Goal: Information Seeking & Learning: Learn about a topic

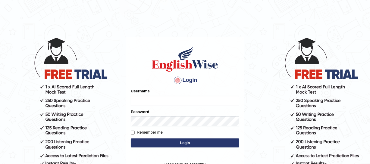
type input "jsantiago"
click at [168, 143] on button "Login" at bounding box center [185, 143] width 109 height 9
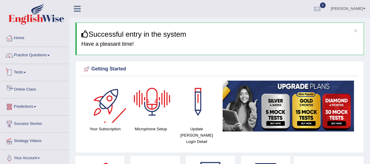
click at [18, 73] on link "Tests" at bounding box center [34, 71] width 69 height 15
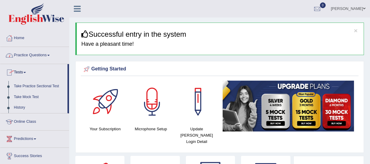
click at [35, 58] on link "Practice Questions" at bounding box center [34, 54] width 69 height 15
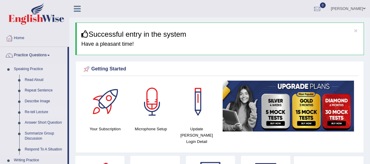
click at [42, 111] on link "Re-tell Lecture" at bounding box center [45, 112] width 46 height 11
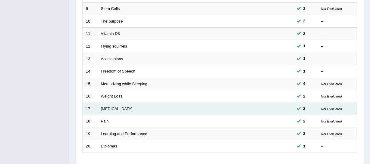
scroll to position [234, 0]
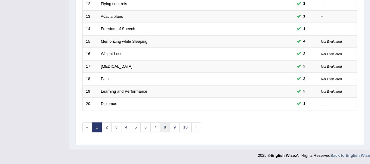
click at [167, 129] on link "8" at bounding box center [165, 128] width 10 height 10
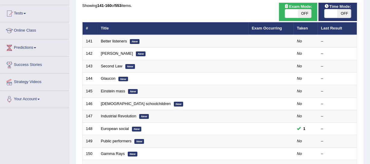
scroll to position [137, 0]
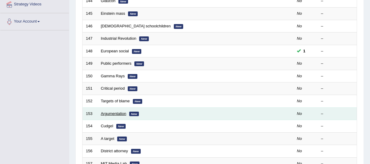
click at [122, 115] on link "Argumentation" at bounding box center [114, 114] width 26 height 5
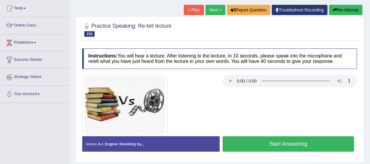
scroll to position [65, 0]
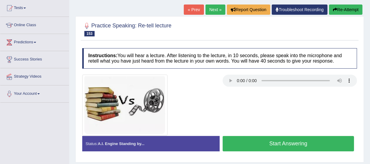
click at [287, 147] on button "Start Answering" at bounding box center [288, 143] width 131 height 15
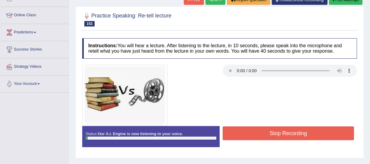
scroll to position [92, 0]
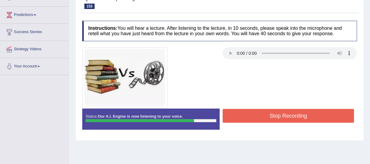
click at [299, 115] on button "Stop Recording" at bounding box center [288, 116] width 131 height 14
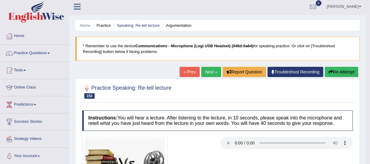
scroll to position [0, 0]
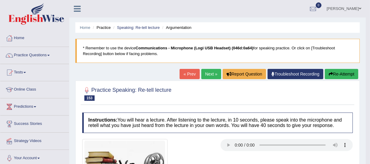
click at [207, 73] on link "Next »" at bounding box center [211, 74] width 20 height 10
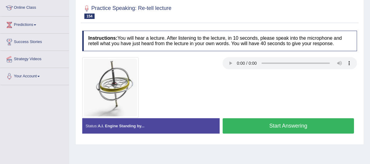
click at [289, 127] on button "Start Answering" at bounding box center [288, 126] width 131 height 15
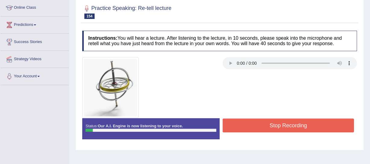
click at [287, 127] on button "Stop Recording" at bounding box center [288, 126] width 131 height 14
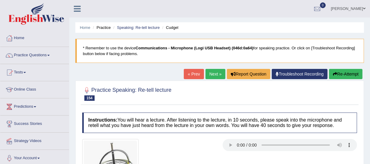
click at [207, 75] on link "Next »" at bounding box center [216, 74] width 20 height 10
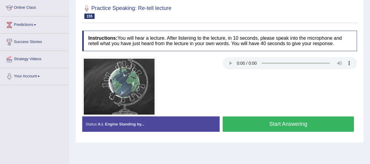
click at [279, 122] on button "Start Answering" at bounding box center [288, 124] width 131 height 15
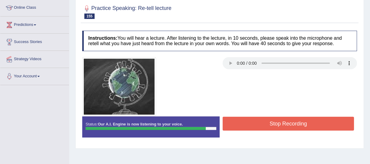
click at [298, 122] on button "Stop Recording" at bounding box center [288, 124] width 131 height 14
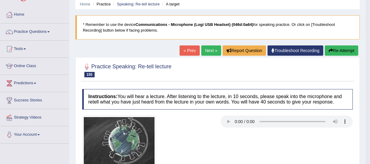
scroll to position [55, 0]
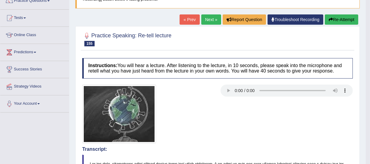
click at [348, 23] on button "Re-Attempt" at bounding box center [341, 19] width 33 height 10
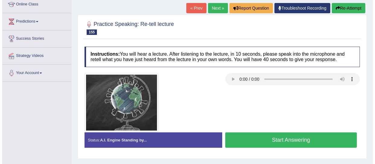
scroll to position [85, 0]
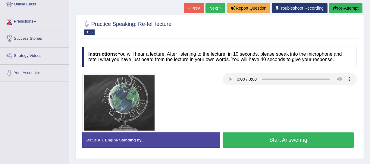
click at [249, 142] on button "Start Answering" at bounding box center [288, 140] width 131 height 15
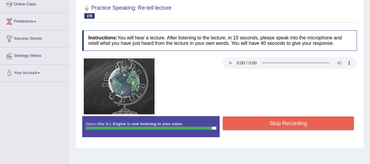
click at [290, 121] on button "Stop Recording" at bounding box center [288, 124] width 131 height 14
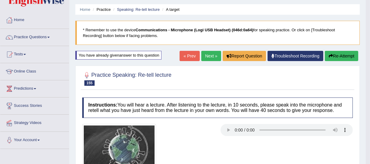
scroll to position [4, 0]
